Goal: Transaction & Acquisition: Purchase product/service

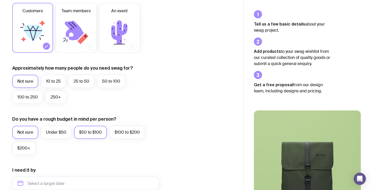
click at [96, 133] on label "$50 to $100" at bounding box center [90, 132] width 33 height 13
click at [0, 0] on input "$50 to $100" at bounding box center [0, 0] width 0 height 0
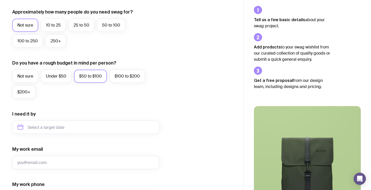
scroll to position [158, 0]
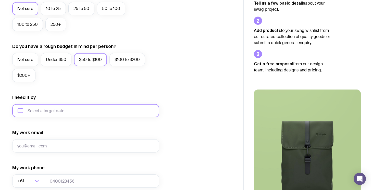
click at [32, 106] on input "text" at bounding box center [85, 110] width 147 height 13
click at [79, 117] on form "I want swag for Customers Team members An event Approximately how many people d…" at bounding box center [85, 86] width 147 height 333
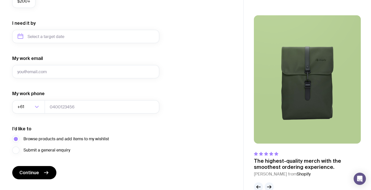
scroll to position [244, 0]
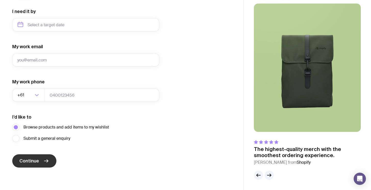
click at [40, 162] on button "Continue" at bounding box center [34, 160] width 44 height 13
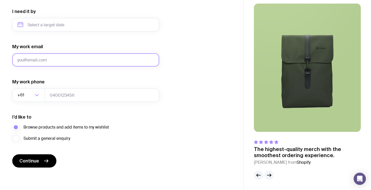
click at [74, 58] on input "My work email" at bounding box center [85, 59] width 147 height 13
type input "[PERSON_NAME][EMAIL_ADDRESS][PERSON_NAME][DOMAIN_NAME]"
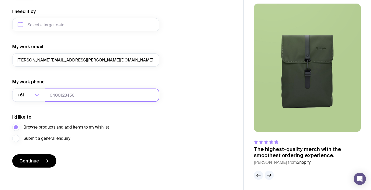
type input "0431135964"
click at [42, 154] on form "I want swag for Customers Team members An event Approximately how many people d…" at bounding box center [85, 0] width 147 height 333
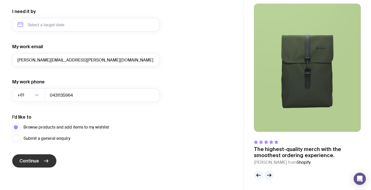
click at [42, 159] on button "Continue" at bounding box center [34, 160] width 44 height 13
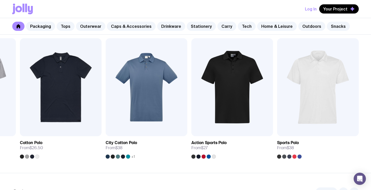
scroll to position [265, 0]
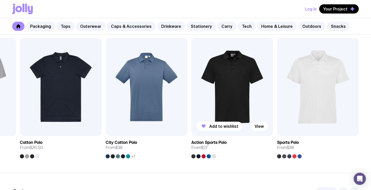
click at [225, 88] on img at bounding box center [233, 87] width 82 height 98
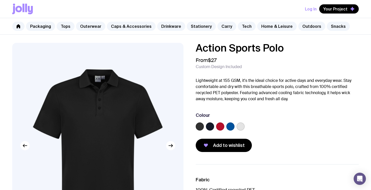
scroll to position [34, 0]
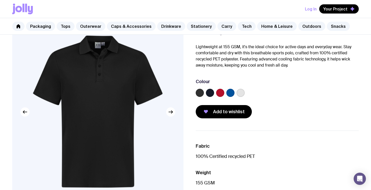
click at [201, 91] on label at bounding box center [200, 93] width 8 height 8
click at [0, 0] on input "radio" at bounding box center [0, 0] width 0 height 0
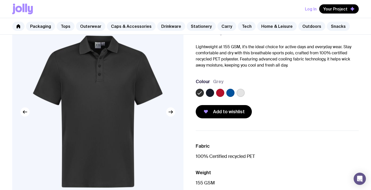
click at [210, 91] on label at bounding box center [210, 93] width 8 height 8
click at [0, 0] on input "radio" at bounding box center [0, 0] width 0 height 0
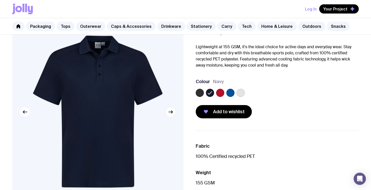
click at [229, 94] on label at bounding box center [230, 93] width 8 height 8
click at [0, 0] on input "radio" at bounding box center [0, 0] width 0 height 0
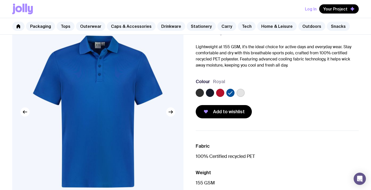
click at [218, 94] on label at bounding box center [220, 93] width 8 height 8
click at [0, 0] on input "radio" at bounding box center [0, 0] width 0 height 0
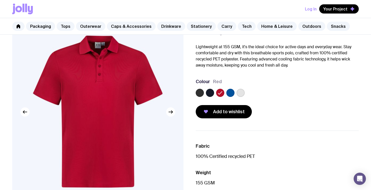
click at [205, 94] on div at bounding box center [277, 94] width 163 height 10
click at [202, 94] on label at bounding box center [200, 93] width 8 height 8
click at [0, 0] on input "radio" at bounding box center [0, 0] width 0 height 0
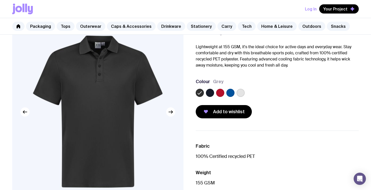
click at [208, 94] on label at bounding box center [210, 93] width 8 height 8
click at [0, 0] on input "radio" at bounding box center [0, 0] width 0 height 0
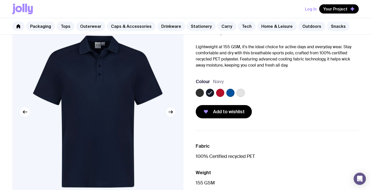
click at [241, 93] on label at bounding box center [241, 93] width 8 height 8
click at [0, 0] on input "radio" at bounding box center [0, 0] width 0 height 0
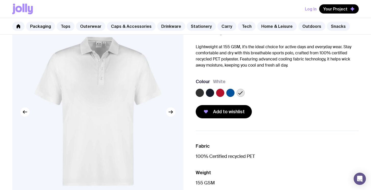
click at [194, 96] on div "Action Sports Polo From $27 Custom Design Included Lightweight at 155 GSM, it's…" at bounding box center [273, 63] width 171 height 109
click at [204, 94] on div at bounding box center [277, 94] width 163 height 10
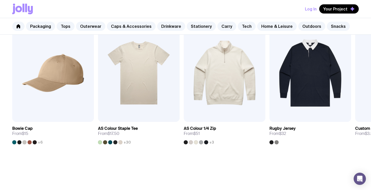
scroll to position [59, 0]
